Goal: Entertainment & Leisure: Consume media (video, audio)

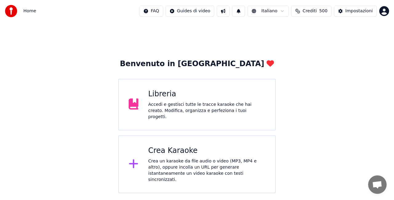
click at [185, 97] on div "Libreria" at bounding box center [206, 94] width 117 height 10
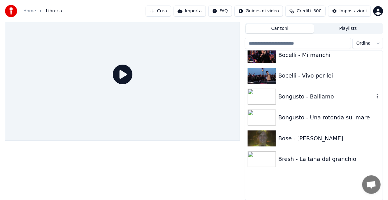
scroll to position [1030, 0]
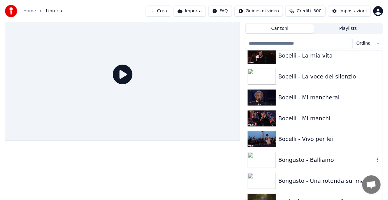
click at [332, 154] on div "Bongusto - Balliamo" at bounding box center [314, 159] width 138 height 21
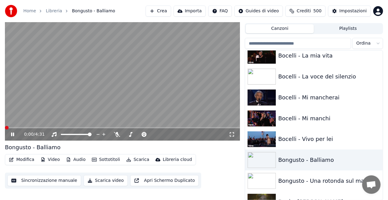
click at [233, 135] on icon at bounding box center [232, 134] width 6 height 5
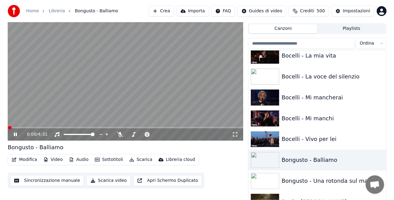
scroll to position [9, 0]
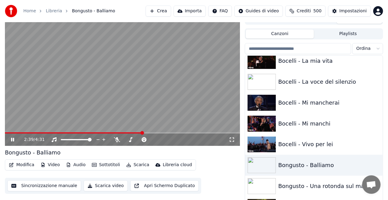
click at [120, 89] on video at bounding box center [122, 80] width 235 height 132
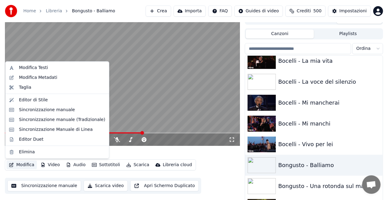
click at [25, 169] on button "Modifica" at bounding box center [21, 165] width 30 height 9
click at [64, 70] on div "Modifica Testi" at bounding box center [62, 68] width 86 height 6
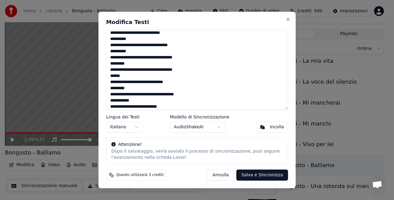
scroll to position [62, 0]
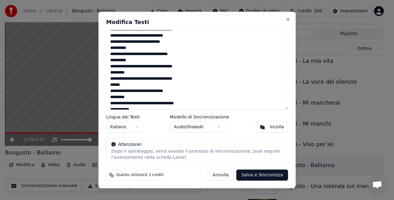
click at [111, 92] on textarea "**********" at bounding box center [197, 70] width 182 height 80
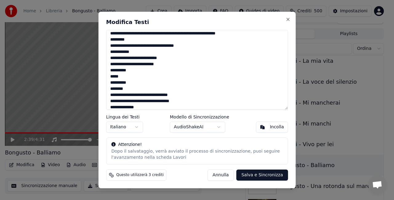
scroll to position [113, 0]
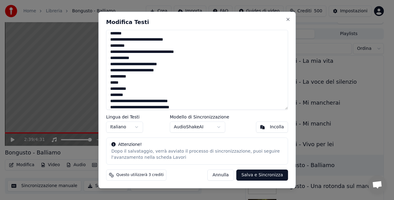
type textarea "**********"
click at [261, 175] on button "Salva e Sincronizza" at bounding box center [261, 174] width 51 height 11
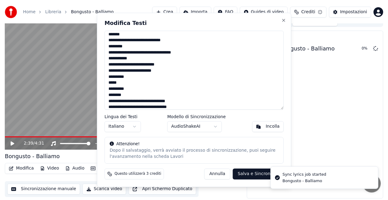
scroll to position [7, 0]
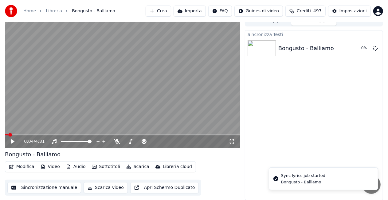
click at [8, 134] on span at bounding box center [6, 134] width 3 height 1
click at [12, 140] on icon at bounding box center [13, 141] width 4 height 4
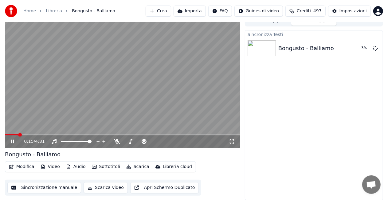
click at [235, 139] on icon at bounding box center [232, 141] width 6 height 5
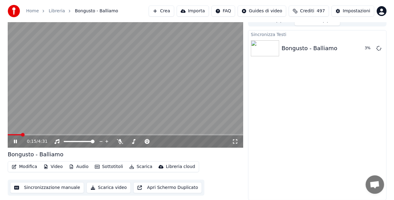
scroll to position [4, 0]
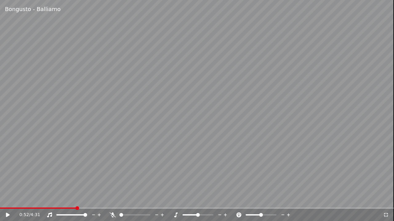
click at [5, 200] on span at bounding box center [38, 208] width 76 height 1
click at [5, 200] on icon at bounding box center [12, 215] width 14 height 5
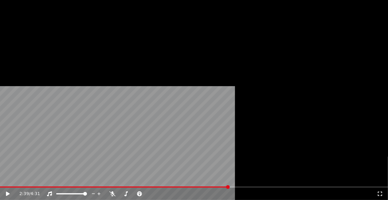
click at [28, 42] on button "Modifica" at bounding box center [21, 37] width 30 height 9
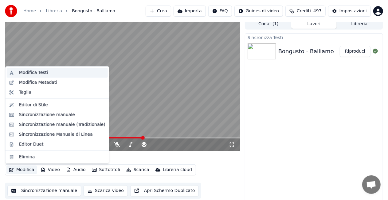
click at [46, 75] on div "Modifica Testi" at bounding box center [62, 72] width 86 height 6
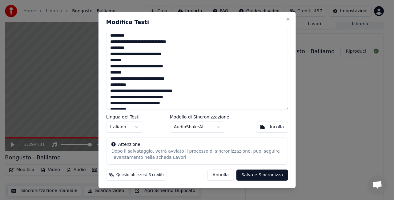
scroll to position [153, 0]
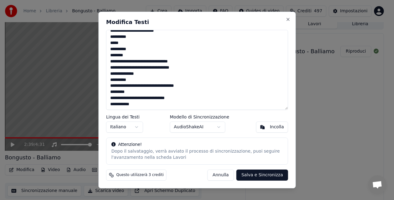
drag, startPoint x: 109, startPoint y: 34, endPoint x: 209, endPoint y: 192, distance: 187.0
click at [210, 196] on html "Home Libreria Bongusto - Balliamo Crea Importa FAQ Guides di video Crediti 497 …" at bounding box center [197, 96] width 394 height 200
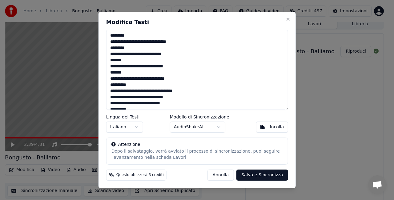
drag, startPoint x: 137, startPoint y: 108, endPoint x: 66, endPoint y: -7, distance: 135.1
click at [66, 0] on html "Home Libreria Bongusto - Balliamo Crea Importa FAQ Guides di video Crediti 497 …" at bounding box center [197, 96] width 394 height 200
click at [264, 124] on button "Incolla" at bounding box center [272, 126] width 32 height 11
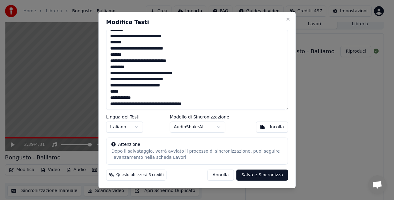
drag, startPoint x: 207, startPoint y: 98, endPoint x: 110, endPoint y: 100, distance: 96.6
click at [110, 100] on textarea "**********" at bounding box center [197, 70] width 182 height 80
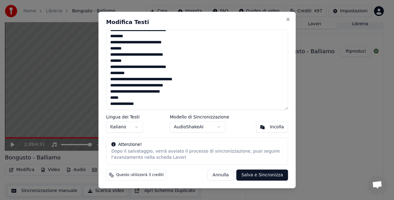
click at [109, 92] on textarea "**********" at bounding box center [197, 70] width 182 height 80
drag, startPoint x: 124, startPoint y: 85, endPoint x: 108, endPoint y: 84, distance: 15.7
click at [108, 84] on textarea "**********" at bounding box center [197, 70] width 182 height 80
click at [108, 91] on textarea "**********" at bounding box center [197, 70] width 182 height 80
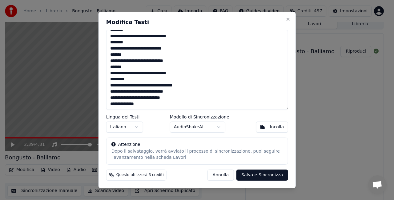
scroll to position [18, 0]
click at [268, 175] on button "Salva e Sincronizza" at bounding box center [261, 174] width 51 height 11
type textarea "**********"
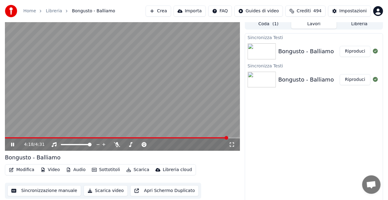
click at [9, 139] on div "4:18 / 4:31" at bounding box center [122, 144] width 235 height 12
click at [8, 138] on span at bounding box center [117, 137] width 224 height 1
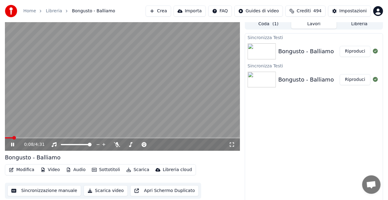
click at [234, 145] on icon at bounding box center [232, 144] width 6 height 5
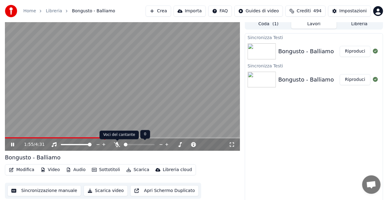
click at [115, 144] on icon at bounding box center [117, 144] width 6 height 5
click at [96, 138] on span at bounding box center [50, 137] width 91 height 1
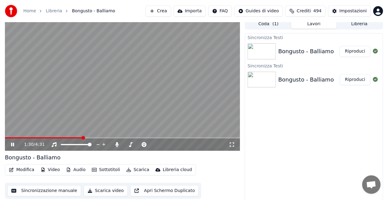
click at [82, 138] on span at bounding box center [44, 137] width 78 height 1
click at [8, 143] on div "1:33 / 4:31" at bounding box center [122, 144] width 230 height 6
click at [10, 145] on icon at bounding box center [17, 144] width 14 height 5
click at [17, 168] on button "Modifica" at bounding box center [21, 169] width 30 height 9
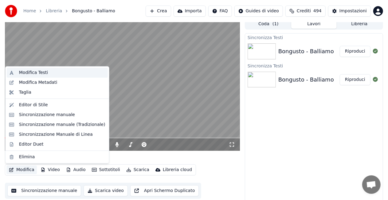
click at [50, 72] on div "Modifica Testi" at bounding box center [62, 72] width 86 height 6
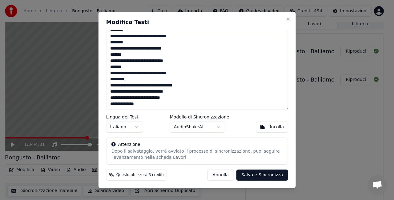
scroll to position [17, 0]
drag, startPoint x: 139, startPoint y: 95, endPoint x: 84, endPoint y: 92, distance: 54.8
click at [84, 92] on body "**********" at bounding box center [194, 96] width 388 height 200
click at [114, 92] on textarea "**********" at bounding box center [197, 70] width 182 height 80
click at [129, 93] on textarea "**********" at bounding box center [197, 70] width 182 height 80
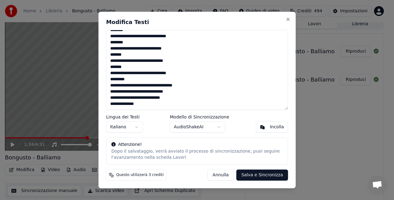
scroll to position [0, 0]
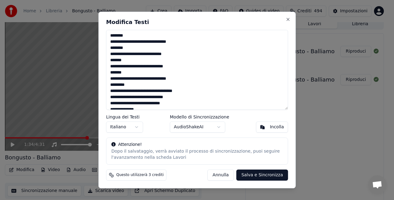
drag, startPoint x: 148, startPoint y: 95, endPoint x: 103, endPoint y: 12, distance: 94.9
click at [83, 0] on html "**********" at bounding box center [197, 96] width 394 height 200
click at [281, 125] on div "Incolla" at bounding box center [277, 127] width 14 height 6
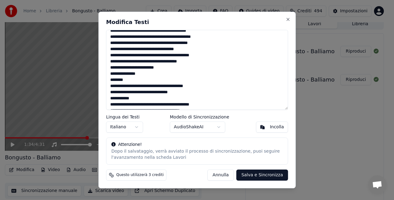
scroll to position [73, 0]
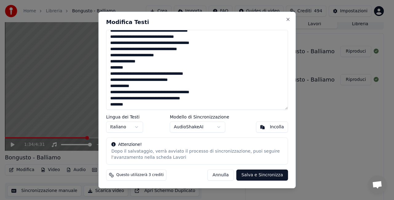
click at [260, 173] on button "Salva e Sincronizza" at bounding box center [261, 174] width 51 height 11
type textarea "**********"
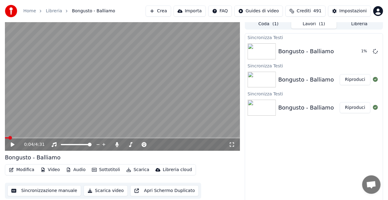
click at [8, 137] on span at bounding box center [6, 137] width 3 height 1
click at [234, 147] on icon at bounding box center [232, 144] width 6 height 5
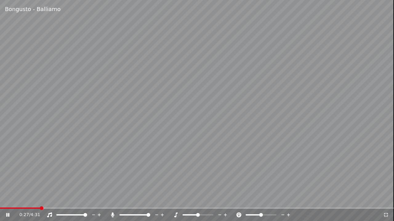
click at [113, 200] on icon at bounding box center [112, 215] width 3 height 5
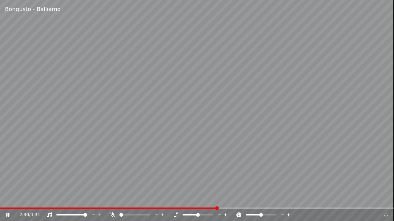
click at [217, 200] on span at bounding box center [108, 208] width 217 height 1
click at [110, 200] on icon at bounding box center [112, 215] width 6 height 5
click at [387, 200] on icon at bounding box center [386, 215] width 6 height 5
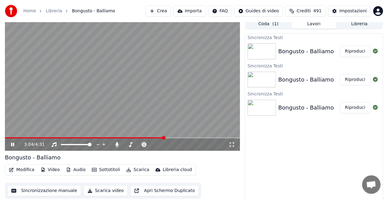
click at [14, 145] on icon at bounding box center [12, 145] width 3 height 4
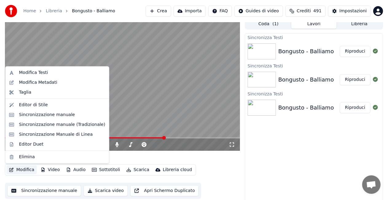
click at [23, 173] on button "Modifica" at bounding box center [21, 169] width 30 height 9
click at [30, 74] on div "Modifica Testi" at bounding box center [33, 72] width 29 height 6
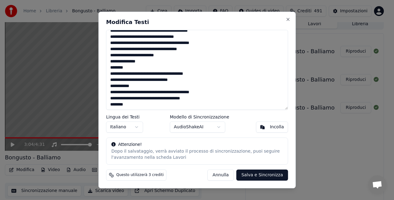
click at [126, 69] on textarea "**********" at bounding box center [197, 70] width 182 height 80
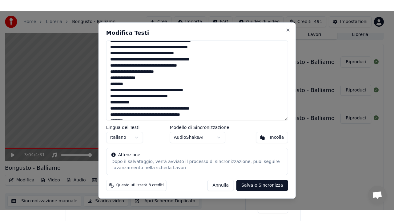
scroll to position [73, 0]
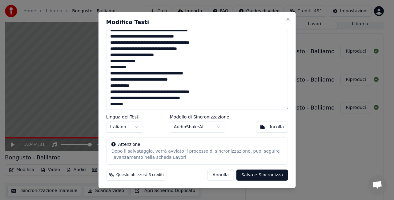
type textarea "**********"
click at [255, 175] on button "Salva e Sincronizza" at bounding box center [261, 174] width 51 height 11
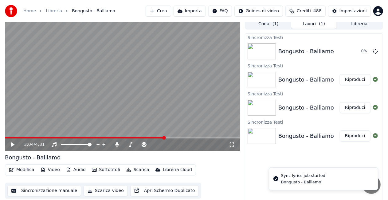
click at [135, 136] on video at bounding box center [122, 84] width 235 height 132
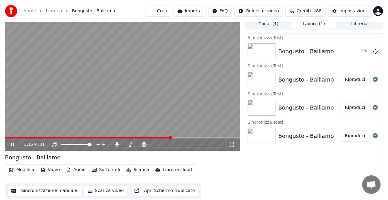
click at [136, 138] on span at bounding box center [88, 137] width 167 height 1
click at [232, 145] on icon at bounding box center [232, 144] width 6 height 5
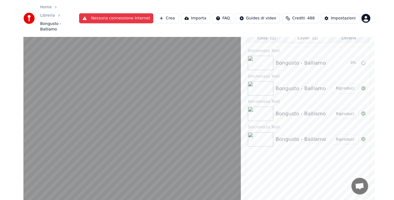
scroll to position [7, 0]
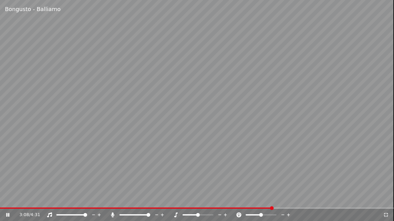
click at [112, 200] on icon at bounding box center [112, 215] width 3 height 5
click at [280, 200] on span at bounding box center [148, 208] width 297 height 1
click at [112, 200] on icon at bounding box center [112, 215] width 6 height 5
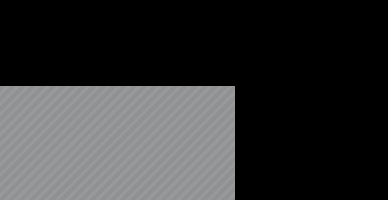
click at [28, 57] on button "Modifica" at bounding box center [21, 53] width 30 height 9
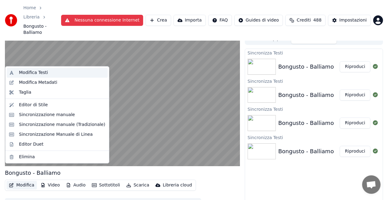
click at [49, 71] on div "Modifica Testi" at bounding box center [62, 72] width 86 height 6
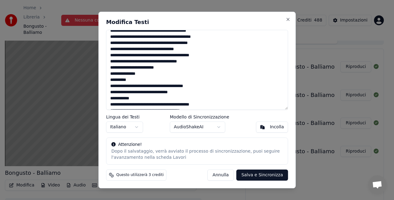
scroll to position [73, 0]
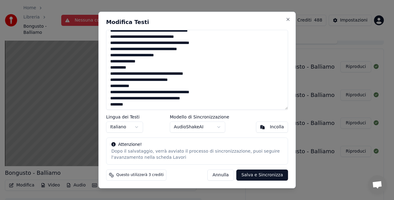
click at [110, 87] on textarea "**********" at bounding box center [197, 70] width 182 height 80
type textarea "**********"
click at [265, 176] on button "Salva e Sincronizza" at bounding box center [261, 174] width 51 height 11
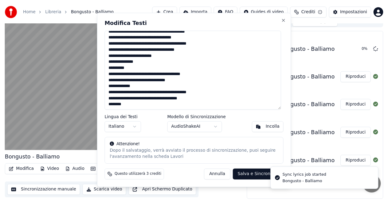
scroll to position [4, 0]
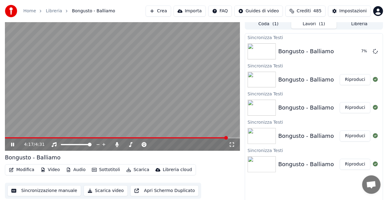
click at [270, 25] on button "Coda ( 1 )" at bounding box center [269, 24] width 46 height 9
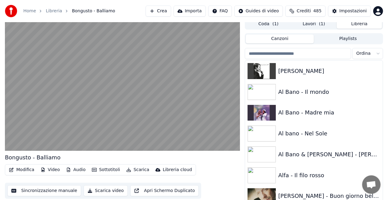
click at [352, 25] on button "Libreria" at bounding box center [360, 24] width 46 height 9
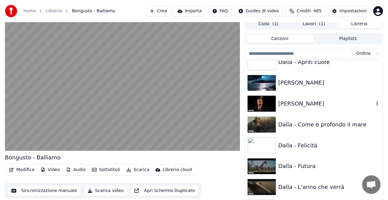
scroll to position [2091, 0]
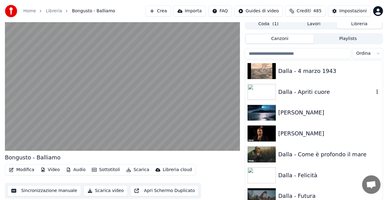
click at [331, 94] on div "Dalla - Apriti cuore" at bounding box center [327, 92] width 96 height 9
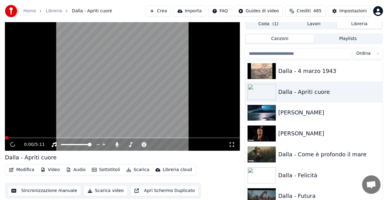
click at [231, 144] on icon at bounding box center [232, 144] width 6 height 5
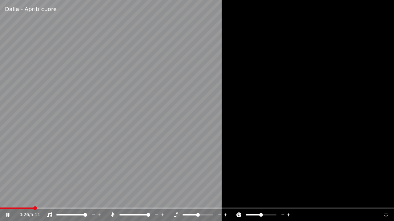
click at [114, 200] on icon at bounding box center [112, 215] width 6 height 5
click at [1, 200] on div "1:20 / 5:11" at bounding box center [197, 215] width 394 height 12
click at [1, 200] on span at bounding box center [51, 208] width 102 height 1
click at [113, 200] on icon at bounding box center [112, 215] width 6 height 5
drag, startPoint x: 11, startPoint y: 207, endPoint x: 4, endPoint y: 210, distance: 8.1
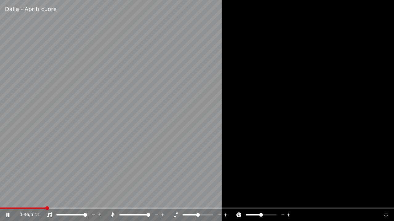
click at [8, 200] on div "Dalla - Apriti cuore 0:36 / 5:11" at bounding box center [197, 110] width 394 height 221
click at [8, 200] on div "0:36 / 5:11" at bounding box center [197, 215] width 394 height 12
click at [11, 200] on span at bounding box center [23, 208] width 46 height 1
click at [6, 200] on icon at bounding box center [8, 215] width 4 height 4
click at [113, 200] on icon at bounding box center [112, 215] width 6 height 5
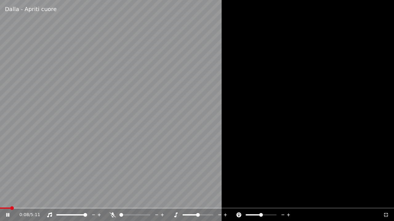
click at [10, 200] on span at bounding box center [5, 208] width 10 height 1
click at [112, 200] on icon at bounding box center [112, 215] width 6 height 5
click at [13, 200] on span at bounding box center [6, 208] width 13 height 1
click at [5, 200] on span at bounding box center [7, 209] width 4 height 4
click at [112, 200] on icon at bounding box center [112, 215] width 3 height 5
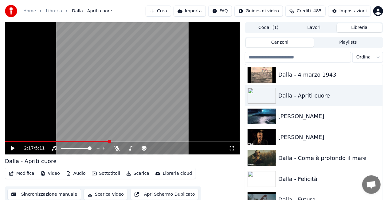
drag, startPoint x: 289, startPoint y: 177, endPoint x: 284, endPoint y: 171, distance: 7.6
click at [289, 177] on div "Dalla - Felicità" at bounding box center [327, 179] width 96 height 9
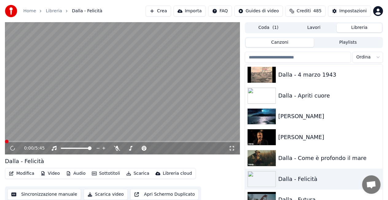
click at [231, 148] on icon at bounding box center [232, 148] width 6 height 5
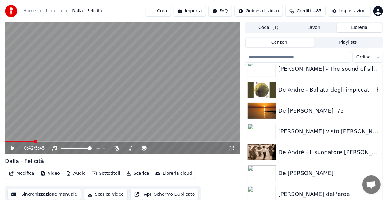
scroll to position [2306, 0]
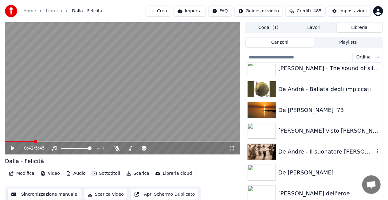
click at [331, 146] on div "De Andrè - Il suonatore [PERSON_NAME]" at bounding box center [314, 151] width 138 height 21
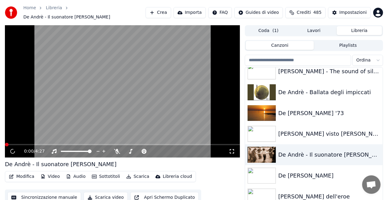
click at [236, 149] on div "0:00 / 4:27" at bounding box center [122, 151] width 230 height 6
click at [232, 149] on icon at bounding box center [232, 151] width 6 height 5
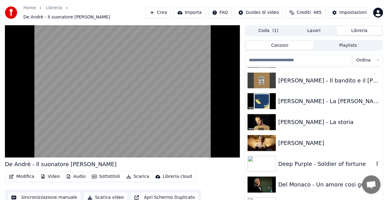
scroll to position [2522, 0]
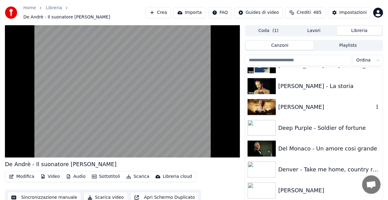
click at [317, 105] on div "[PERSON_NAME]" at bounding box center [327, 107] width 96 height 9
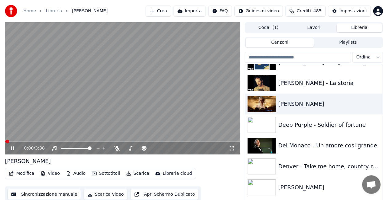
click at [230, 148] on icon at bounding box center [232, 148] width 6 height 5
